Goal: Task Accomplishment & Management: Use online tool/utility

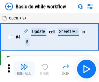
click at [24, 69] on img "button" at bounding box center [24, 67] width 8 height 8
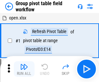
click at [24, 69] on img "button" at bounding box center [24, 67] width 8 height 8
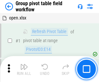
scroll to position [335, 0]
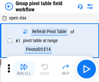
click at [24, 69] on img "button" at bounding box center [24, 67] width 8 height 8
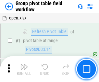
scroll to position [335, 0]
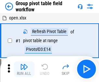
click at [24, 69] on img "button" at bounding box center [24, 67] width 8 height 8
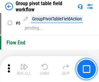
scroll to position [335, 0]
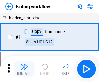
click at [24, 69] on img "button" at bounding box center [24, 67] width 8 height 8
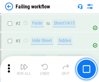
scroll to position [138, 0]
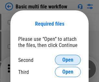
click at [68, 60] on span "Open" at bounding box center [67, 60] width 11 height 5
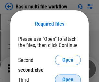
click at [68, 77] on span "Open" at bounding box center [67, 79] width 11 height 5
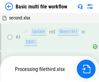
scroll to position [144, 0]
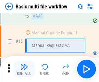
click at [24, 69] on img "button" at bounding box center [24, 67] width 8 height 8
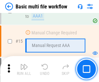
scroll to position [433, 0]
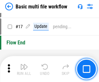
click at [24, 69] on img "button" at bounding box center [24, 67] width 8 height 8
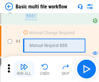
click at [24, 69] on img "button" at bounding box center [24, 67] width 8 height 8
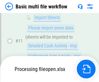
scroll to position [305, 0]
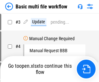
scroll to position [26, 0]
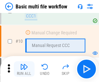
click at [24, 69] on img "button" at bounding box center [24, 67] width 8 height 8
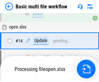
scroll to position [340, 0]
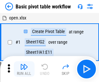
click at [24, 69] on img "button" at bounding box center [24, 67] width 8 height 8
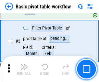
scroll to position [156, 0]
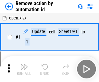
click at [24, 69] on img "button" at bounding box center [24, 67] width 8 height 8
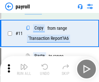
scroll to position [47, 0]
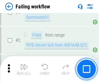
scroll to position [105, 0]
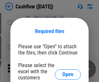
scroll to position [71, 0]
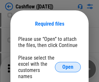
click at [68, 65] on span "Open" at bounding box center [67, 67] width 11 height 5
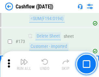
scroll to position [688, 0]
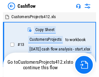
scroll to position [7, 0]
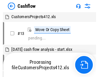
scroll to position [7, 0]
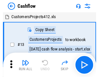
scroll to position [7, 0]
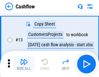
click at [24, 64] on img "button" at bounding box center [24, 62] width 8 height 8
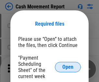
click at [68, 67] on span "Open" at bounding box center [67, 67] width 11 height 5
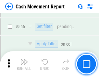
scroll to position [2979, 0]
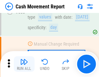
click at [24, 64] on img "button" at bounding box center [24, 62] width 8 height 8
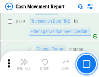
scroll to position [3612, 0]
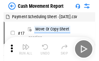
scroll to position [12, 0]
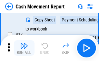
click at [24, 48] on img "button" at bounding box center [24, 46] width 8 height 8
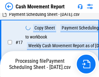
scroll to position [102, 0]
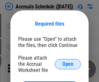
click at [68, 64] on span "Open" at bounding box center [67, 64] width 11 height 5
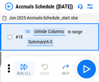
click at [24, 69] on img "button" at bounding box center [24, 67] width 8 height 8
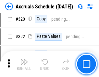
scroll to position [1209, 0]
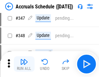
click at [24, 64] on img "button" at bounding box center [24, 62] width 8 height 8
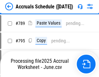
scroll to position [2730, 0]
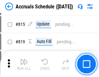
click at [24, 64] on img "button" at bounding box center [24, 62] width 8 height 8
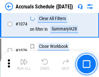
scroll to position [3893, 0]
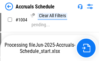
scroll to position [3408, 0]
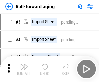
click at [24, 64] on img "button" at bounding box center [24, 67] width 8 height 8
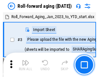
scroll to position [1, 0]
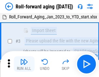
click at [24, 64] on img "button" at bounding box center [24, 62] width 8 height 8
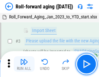
scroll to position [42, 0]
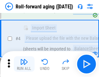
click at [24, 64] on img "button" at bounding box center [24, 62] width 8 height 8
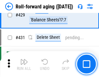
scroll to position [2254, 0]
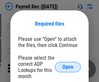
click at [68, 67] on span "Open" at bounding box center [67, 67] width 11 height 5
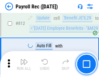
scroll to position [4130, 0]
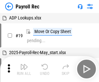
click at [24, 69] on img "button" at bounding box center [24, 67] width 8 height 8
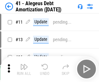
click at [24, 69] on img "button" at bounding box center [24, 67] width 8 height 8
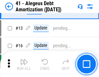
scroll to position [80, 0]
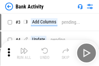
click at [24, 53] on img "button" at bounding box center [24, 51] width 8 height 8
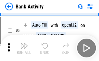
scroll to position [34, 0]
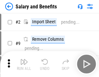
click at [24, 64] on img "button" at bounding box center [24, 62] width 8 height 8
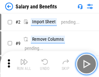
scroll to position [9, 0]
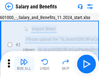
click at [24, 64] on img "button" at bounding box center [24, 62] width 8 height 8
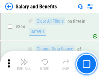
scroll to position [3061, 0]
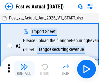
click at [24, 64] on img "button" at bounding box center [24, 67] width 8 height 8
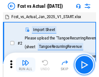
scroll to position [8, 0]
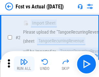
click at [24, 64] on img "button" at bounding box center [24, 62] width 8 height 8
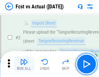
scroll to position [61, 0]
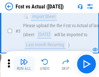
click at [24, 64] on img "button" at bounding box center [24, 62] width 8 height 8
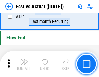
scroll to position [3111, 0]
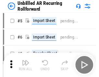
scroll to position [14, 0]
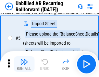
click at [24, 64] on img "button" at bounding box center [24, 62] width 8 height 8
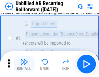
click at [24, 64] on img "button" at bounding box center [24, 62] width 8 height 8
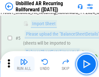
scroll to position [61, 0]
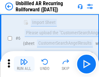
click at [24, 64] on img "button" at bounding box center [24, 62] width 8 height 8
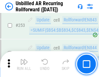
scroll to position [2208, 0]
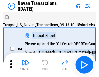
scroll to position [10, 0]
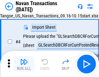
click at [24, 64] on img "button" at bounding box center [24, 62] width 8 height 8
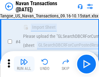
click at [24, 64] on img "button" at bounding box center [24, 62] width 8 height 8
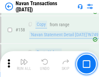
scroll to position [2107, 0]
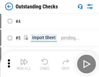
click at [24, 64] on img "button" at bounding box center [24, 62] width 8 height 8
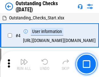
scroll to position [27, 0]
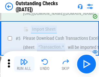
click at [24, 64] on img "button" at bounding box center [24, 62] width 8 height 8
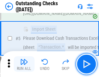
scroll to position [68, 0]
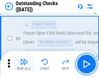
click at [24, 64] on img "button" at bounding box center [24, 62] width 8 height 8
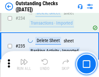
scroll to position [1974, 0]
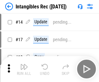
click at [24, 69] on img "button" at bounding box center [24, 67] width 8 height 8
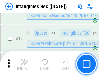
scroll to position [253, 0]
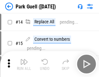
click at [24, 64] on img "button" at bounding box center [24, 62] width 8 height 8
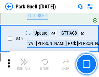
scroll to position [813, 0]
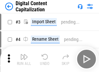
click at [24, 55] on img "button" at bounding box center [24, 57] width 8 height 8
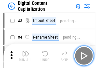
scroll to position [19, 0]
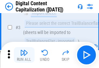
click at [24, 55] on img "button" at bounding box center [24, 52] width 8 height 8
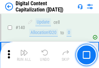
scroll to position [689, 0]
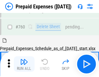
click at [24, 64] on img "button" at bounding box center [24, 62] width 8 height 8
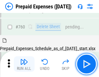
scroll to position [1802, 0]
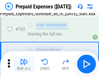
click at [24, 64] on img "button" at bounding box center [24, 62] width 8 height 8
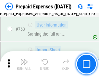
scroll to position [1840, 0]
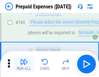
click at [24, 64] on img "button" at bounding box center [24, 62] width 8 height 8
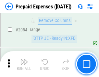
scroll to position [6794, 0]
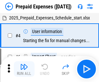
click at [24, 69] on img "button" at bounding box center [24, 67] width 8 height 8
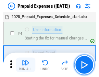
scroll to position [29, 0]
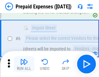
click at [24, 64] on img "button" at bounding box center [24, 62] width 8 height 8
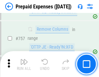
scroll to position [2316, 0]
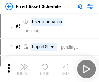
click at [24, 69] on img "button" at bounding box center [24, 67] width 8 height 8
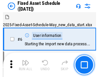
scroll to position [35, 0]
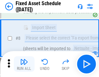
click at [24, 64] on img "button" at bounding box center [24, 62] width 8 height 8
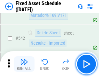
scroll to position [2317, 0]
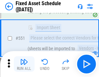
click at [24, 64] on img "button" at bounding box center [24, 62] width 8 height 8
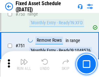
scroll to position [3169, 0]
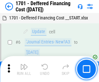
scroll to position [78, 0]
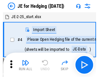
scroll to position [1, 0]
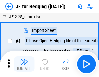
click at [24, 64] on img "button" at bounding box center [24, 62] width 8 height 8
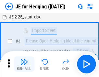
click at [24, 64] on img "button" at bounding box center [24, 62] width 8 height 8
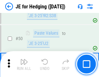
scroll to position [421, 0]
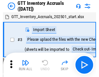
scroll to position [1, 0]
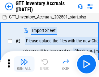
click at [24, 64] on img "button" at bounding box center [24, 62] width 8 height 8
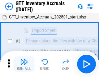
click at [24, 64] on img "button" at bounding box center [24, 62] width 8 height 8
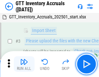
scroll to position [42, 0]
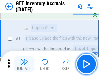
click at [24, 64] on img "button" at bounding box center [24, 62] width 8 height 8
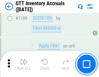
scroll to position [5308, 0]
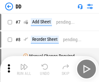
click at [24, 69] on img "button" at bounding box center [24, 67] width 8 height 8
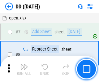
scroll to position [63, 0]
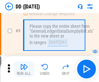
click at [24, 69] on img "button" at bounding box center [24, 67] width 8 height 8
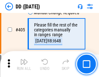
scroll to position [2908, 0]
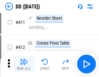
click at [24, 64] on img "button" at bounding box center [24, 62] width 8 height 8
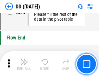
scroll to position [3111, 0]
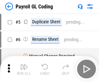
click at [24, 69] on img "button" at bounding box center [24, 67] width 8 height 8
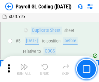
scroll to position [78, 0]
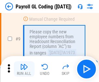
click at [24, 69] on img "button" at bounding box center [24, 67] width 8 height 8
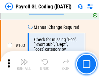
scroll to position [1525, 0]
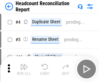
click at [24, 69] on img "button" at bounding box center [24, 67] width 8 height 8
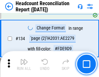
scroll to position [781, 0]
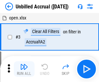
click at [24, 69] on img "button" at bounding box center [24, 67] width 8 height 8
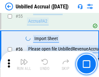
scroll to position [679, 0]
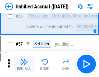
click at [24, 64] on img "button" at bounding box center [24, 62] width 8 height 8
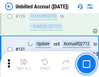
scroll to position [1936, 0]
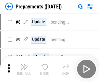
click at [24, 69] on img "button" at bounding box center [24, 67] width 8 height 8
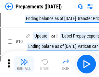
scroll to position [41, 0]
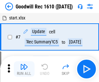
click at [24, 69] on img "button" at bounding box center [24, 67] width 8 height 8
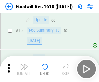
scroll to position [111, 0]
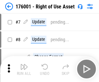
click at [24, 69] on img "button" at bounding box center [24, 67] width 8 height 8
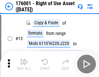
scroll to position [42, 0]
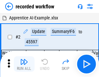
click at [24, 64] on img "button" at bounding box center [24, 62] width 8 height 8
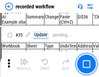
scroll to position [2032, 0]
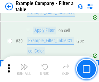
scroll to position [595, 0]
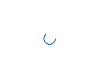
scroll to position [10, 0]
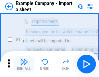
click at [24, 64] on img "button" at bounding box center [24, 62] width 8 height 8
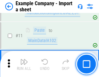
scroll to position [144, 0]
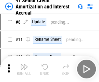
click at [24, 64] on img "button" at bounding box center [24, 67] width 8 height 8
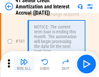
click at [24, 64] on img "button" at bounding box center [24, 62] width 8 height 8
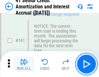
scroll to position [695, 0]
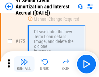
click at [24, 64] on img "button" at bounding box center [24, 62] width 8 height 8
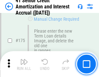
scroll to position [761, 0]
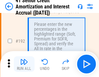
click at [24, 64] on img "button" at bounding box center [24, 62] width 8 height 8
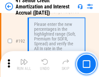
scroll to position [829, 0]
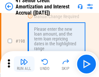
click at [24, 64] on img "button" at bounding box center [24, 62] width 8 height 8
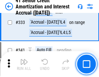
scroll to position [1660, 0]
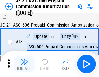
click at [24, 64] on img "button" at bounding box center [24, 62] width 8 height 8
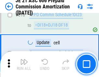
scroll to position [1214, 0]
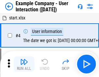
click at [24, 64] on img "button" at bounding box center [24, 62] width 8 height 8
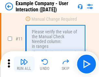
click at [24, 64] on img "button" at bounding box center [24, 62] width 8 height 8
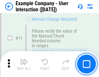
scroll to position [141, 0]
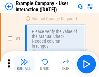
click at [24, 64] on img "button" at bounding box center [24, 62] width 8 height 8
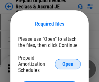
click at [68, 64] on span "Open" at bounding box center [67, 64] width 11 height 5
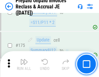
scroll to position [878, 0]
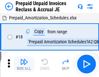
click at [24, 64] on img "button" at bounding box center [24, 62] width 8 height 8
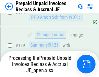
scroll to position [532, 0]
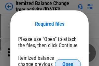
click at [68, 62] on span "Open" at bounding box center [67, 64] width 11 height 5
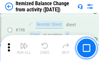
scroll to position [1251, 0]
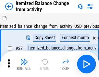
scroll to position [10, 0]
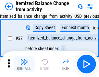
click at [24, 64] on img "button" at bounding box center [24, 62] width 8 height 8
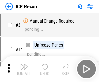
scroll to position [3, 0]
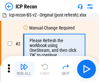
click at [24, 69] on img "button" at bounding box center [24, 67] width 8 height 8
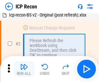
click at [24, 69] on img "button" at bounding box center [24, 67] width 8 height 8
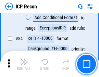
scroll to position [637, 0]
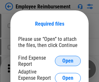
click at [68, 61] on span "Open" at bounding box center [67, 61] width 11 height 5
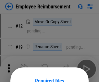
scroll to position [57, 0]
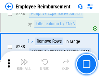
scroll to position [1767, 0]
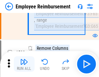
click at [24, 64] on img "button" at bounding box center [24, 62] width 8 height 8
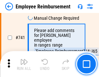
scroll to position [4560, 0]
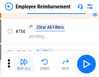
click at [24, 64] on img "button" at bounding box center [24, 62] width 8 height 8
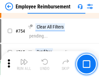
click at [24, 64] on img "button" at bounding box center [24, 62] width 8 height 8
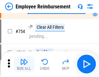
click at [24, 64] on img "button" at bounding box center [24, 62] width 8 height 8
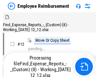
scroll to position [22, 0]
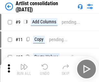
click at [24, 69] on img "button" at bounding box center [24, 67] width 8 height 8
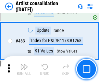
scroll to position [2846, 0]
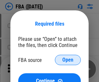
click at [68, 60] on span "Open" at bounding box center [67, 60] width 11 height 5
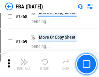
scroll to position [6981, 0]
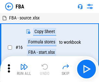
scroll to position [7, 0]
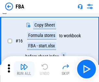
click at [24, 69] on img "button" at bounding box center [24, 67] width 8 height 8
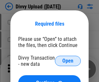
click at [68, 61] on span "Open" at bounding box center [67, 61] width 11 height 5
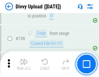
scroll to position [673, 0]
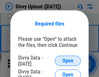
click at [68, 61] on span "Open" at bounding box center [67, 61] width 11 height 5
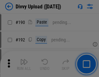
scroll to position [820, 0]
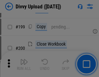
scroll to position [945, 0]
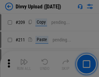
scroll to position [1104, 0]
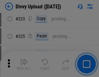
scroll to position [1297, 0]
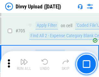
scroll to position [4446, 0]
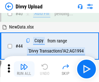
click at [24, 69] on img "button" at bounding box center [24, 67] width 8 height 8
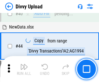
scroll to position [72, 0]
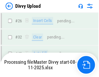
scroll to position [673, 0]
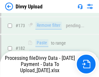
scroll to position [733, 0]
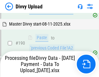
scroll to position [871, 0]
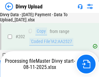
scroll to position [1057, 0]
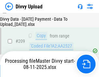
scroll to position [1195, 0]
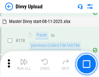
scroll to position [1444, 0]
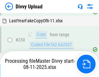
scroll to position [1613, 0]
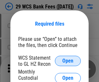
click at [68, 61] on span "Open" at bounding box center [67, 61] width 11 height 5
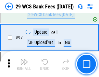
scroll to position [633, 0]
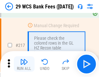
click at [24, 64] on img "button" at bounding box center [24, 62] width 8 height 8
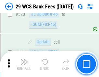
scroll to position [3354, 0]
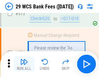
click at [24, 64] on img "button" at bounding box center [24, 62] width 8 height 8
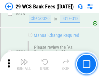
scroll to position [3599, 0]
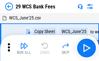
scroll to position [12, 0]
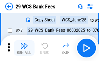
click at [24, 48] on img "button" at bounding box center [24, 46] width 8 height 8
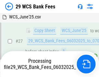
scroll to position [130, 0]
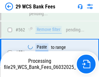
scroll to position [3592, 0]
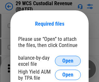
click at [68, 61] on span "Open" at bounding box center [67, 61] width 11 height 5
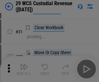
scroll to position [139, 0]
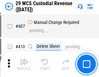
scroll to position [3011, 0]
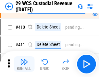
click at [24, 64] on img "button" at bounding box center [24, 62] width 8 height 8
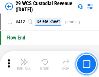
scroll to position [3104, 0]
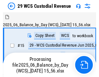
scroll to position [16, 0]
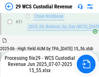
scroll to position [334, 0]
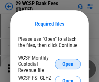
click at [68, 64] on span "Open" at bounding box center [67, 64] width 11 height 5
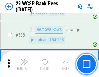
scroll to position [2558, 0]
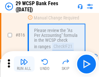
click at [24, 64] on img "button" at bounding box center [24, 62] width 8 height 8
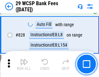
scroll to position [4124, 0]
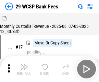
click at [24, 64] on img "button" at bounding box center [24, 67] width 8 height 8
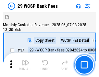
scroll to position [16, 0]
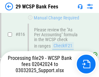
scroll to position [3963, 0]
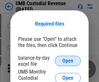
click at [68, 61] on span "Open" at bounding box center [67, 61] width 11 height 5
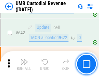
scroll to position [3366, 0]
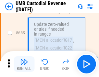
click at [24, 64] on img "button" at bounding box center [24, 62] width 8 height 8
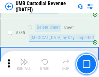
scroll to position [3975, 0]
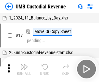
scroll to position [5, 0]
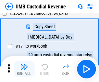
click at [24, 69] on img "button" at bounding box center [24, 67] width 8 height 8
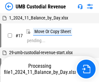
scroll to position [5, 0]
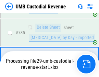
scroll to position [3960, 0]
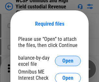
click at [68, 61] on span "Open" at bounding box center [67, 61] width 11 height 5
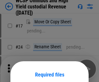
scroll to position [51, 0]
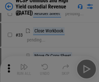
scroll to position [149, 0]
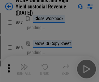
scroll to position [283, 0]
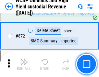
scroll to position [5501, 0]
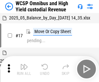
click at [24, 64] on img "button" at bounding box center [24, 67] width 8 height 8
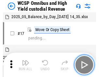
scroll to position [4, 0]
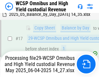
scroll to position [135, 0]
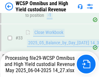
scroll to position [289, 0]
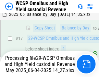
scroll to position [135, 0]
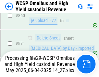
scroll to position [5486, 0]
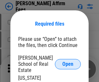
click at [68, 62] on span "Open" at bounding box center [67, 64] width 11 height 5
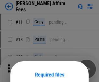
scroll to position [51, 0]
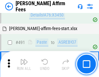
scroll to position [1767, 0]
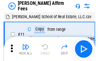
scroll to position [7, 0]
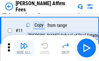
click at [24, 48] on img "button" at bounding box center [24, 46] width 8 height 8
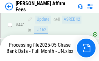
scroll to position [1705, 0]
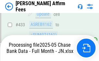
scroll to position [1742, 0]
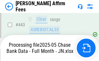
scroll to position [1705, 0]
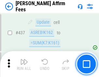
scroll to position [1697, 0]
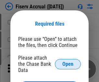
click at [68, 62] on span "Open" at bounding box center [67, 64] width 11 height 5
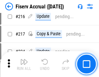
scroll to position [1759, 0]
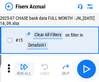
click at [24, 69] on img "button" at bounding box center [24, 67] width 8 height 8
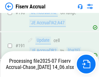
scroll to position [1709, 0]
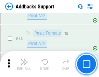
scroll to position [473, 0]
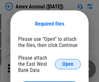
click at [68, 64] on span "Open" at bounding box center [67, 64] width 11 height 5
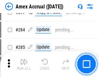
scroll to position [1692, 0]
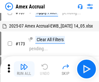
click at [24, 69] on img "button" at bounding box center [24, 67] width 8 height 8
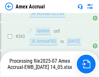
scroll to position [1818, 0]
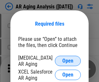
click at [68, 60] on span "Open" at bounding box center [67, 61] width 11 height 5
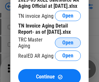
click at [68, 41] on span "Open" at bounding box center [67, 42] width 11 height 5
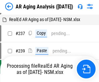
scroll to position [7, 0]
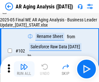
click at [24, 69] on img "button" at bounding box center [24, 67] width 8 height 8
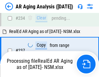
scroll to position [1008, 0]
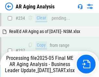
scroll to position [1000, 0]
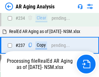
scroll to position [1000, 0]
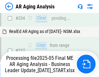
scroll to position [1000, 0]
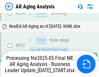
scroll to position [1000, 0]
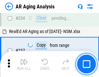
scroll to position [1000, 0]
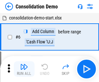
click at [24, 69] on img "button" at bounding box center [24, 67] width 8 height 8
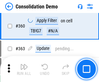
scroll to position [2179, 0]
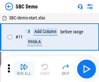
click at [24, 69] on img "button" at bounding box center [24, 67] width 8 height 8
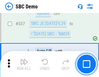
scroll to position [1710, 0]
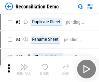
click at [24, 69] on img "button" at bounding box center [24, 67] width 8 height 8
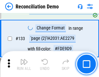
scroll to position [772, 0]
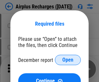
click at [68, 60] on span "Open" at bounding box center [67, 60] width 11 height 5
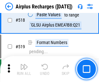
scroll to position [2797, 0]
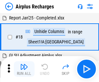
click at [24, 69] on img "button" at bounding box center [24, 67] width 8 height 8
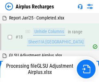
scroll to position [29, 0]
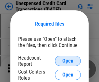
click at [68, 61] on span "Open" at bounding box center [67, 61] width 11 height 5
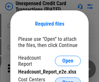
click at [68, 80] on span "Open" at bounding box center [67, 82] width 11 height 5
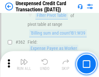
scroll to position [1672, 0]
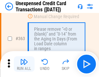
click at [24, 64] on img "button" at bounding box center [24, 62] width 8 height 8
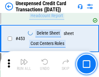
scroll to position [2217, 0]
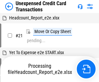
scroll to position [10, 0]
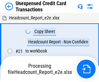
scroll to position [10, 0]
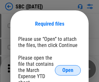
click at [68, 70] on span "Open" at bounding box center [67, 70] width 11 height 5
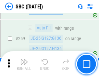
scroll to position [1270, 0]
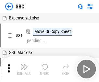
scroll to position [7, 0]
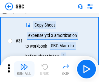
click at [24, 69] on img "button" at bounding box center [24, 67] width 8 height 8
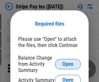
click at [68, 64] on span "Open" at bounding box center [67, 64] width 11 height 5
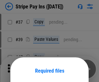
scroll to position [47, 0]
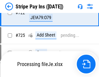
scroll to position [3423, 0]
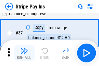
click at [24, 53] on img "button" at bounding box center [24, 51] width 8 height 8
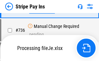
scroll to position [3408, 0]
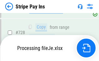
scroll to position [3408, 0]
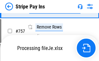
scroll to position [3408, 0]
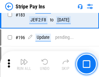
scroll to position [880, 0]
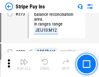
click at [24, 64] on img "button" at bounding box center [24, 62] width 8 height 8
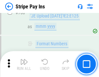
scroll to position [3400, 0]
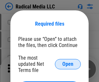
click at [68, 64] on span "Open" at bounding box center [67, 64] width 11 height 5
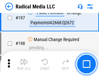
scroll to position [1503, 0]
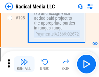
click at [24, 64] on img "button" at bounding box center [24, 62] width 8 height 8
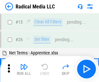
scroll to position [36, 0]
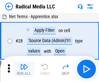
click at [24, 69] on img "button" at bounding box center [24, 67] width 8 height 8
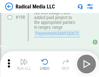
scroll to position [1630, 0]
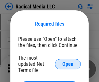
click at [68, 64] on span "Open" at bounding box center [67, 64] width 11 height 5
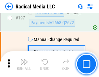
scroll to position [1503, 0]
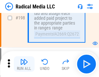
click at [24, 64] on img "button" at bounding box center [24, 62] width 8 height 8
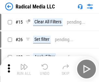
scroll to position [36, 0]
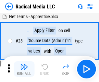
click at [24, 69] on img "button" at bounding box center [24, 67] width 8 height 8
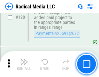
scroll to position [1630, 0]
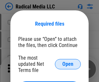
click at [68, 64] on span "Open" at bounding box center [67, 64] width 11 height 5
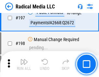
scroll to position [1503, 0]
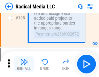
click at [24, 64] on img "button" at bounding box center [24, 62] width 8 height 8
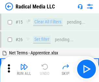
scroll to position [36, 0]
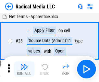
click at [24, 69] on img "button" at bounding box center [24, 67] width 8 height 8
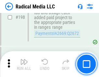
scroll to position [1630, 0]
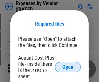
click at [68, 67] on span "Open" at bounding box center [67, 67] width 11 height 5
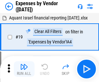
click at [24, 69] on img "button" at bounding box center [24, 67] width 8 height 8
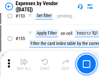
scroll to position [479, 0]
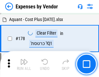
scroll to position [507, 0]
